Goal: Entertainment & Leisure: Consume media (video, audio)

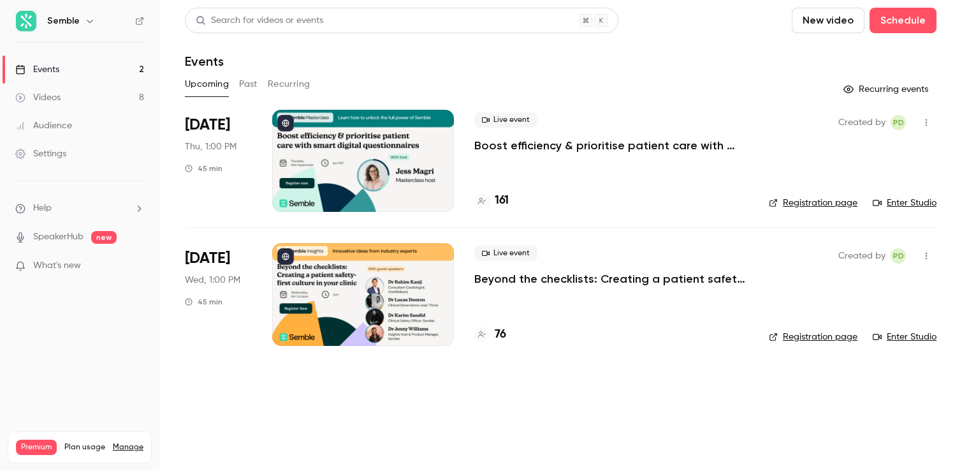
click at [314, 152] on div at bounding box center [363, 161] width 182 height 102
click at [811, 198] on link "Registration page" at bounding box center [813, 202] width 89 height 13
click at [247, 80] on button "Past" at bounding box center [248, 84] width 18 height 20
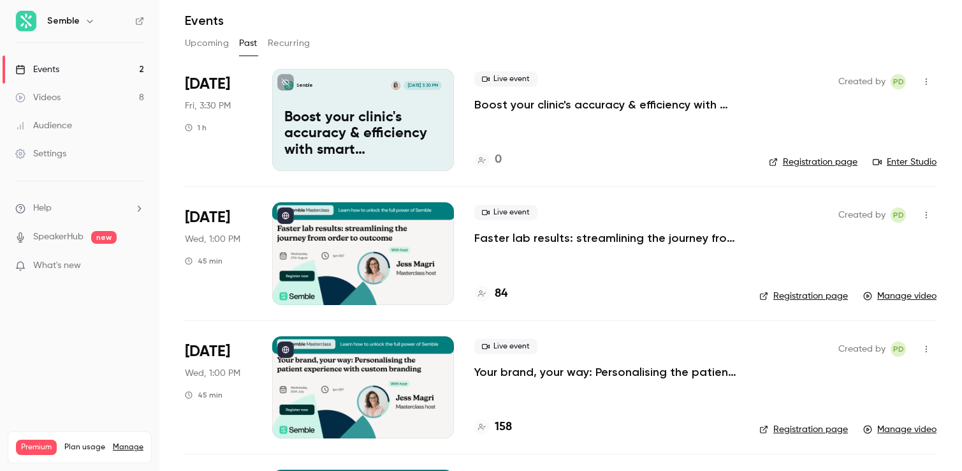
scroll to position [41, 0]
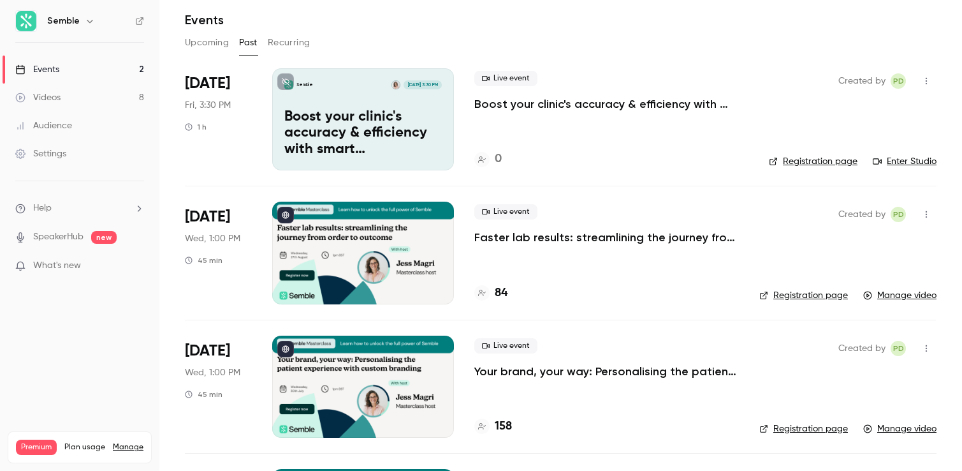
click at [366, 259] on div at bounding box center [363, 253] width 182 height 102
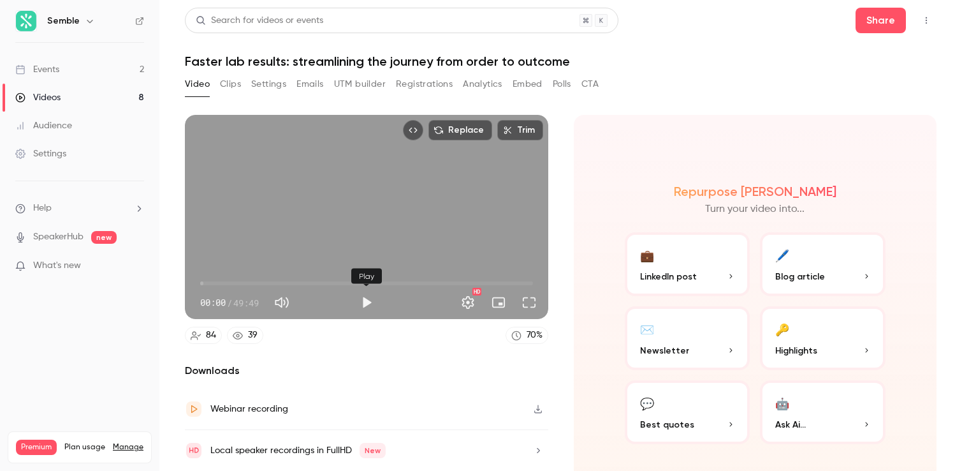
click at [369, 301] on button "Play" at bounding box center [367, 303] width 26 height 26
click at [369, 301] on button "Pause" at bounding box center [367, 303] width 26 height 26
type input "***"
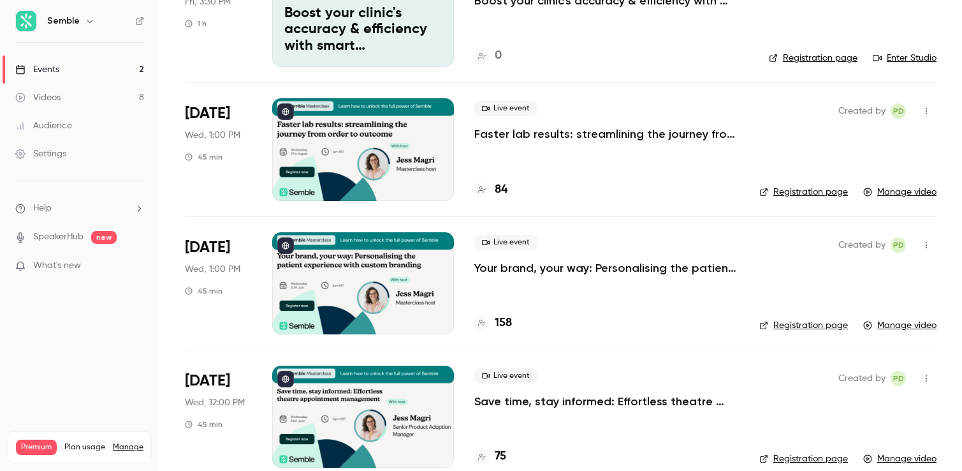
scroll to position [150, 0]
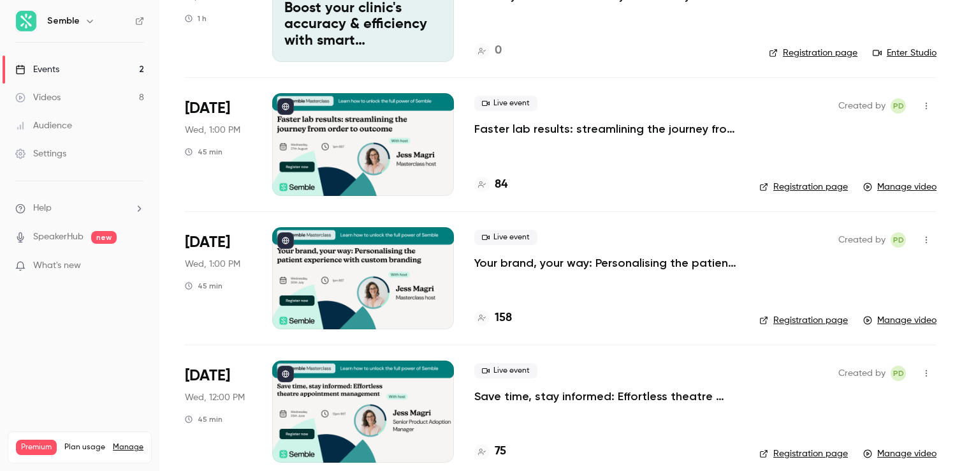
click at [806, 183] on link "Registration page" at bounding box center [804, 186] width 89 height 13
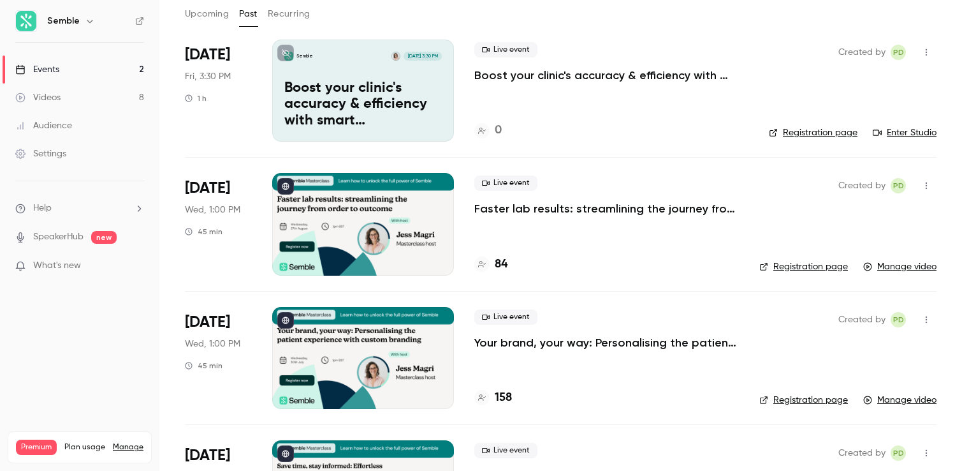
scroll to position [70, 0]
click at [364, 207] on div at bounding box center [363, 224] width 182 height 102
